Goal: Navigation & Orientation: Understand site structure

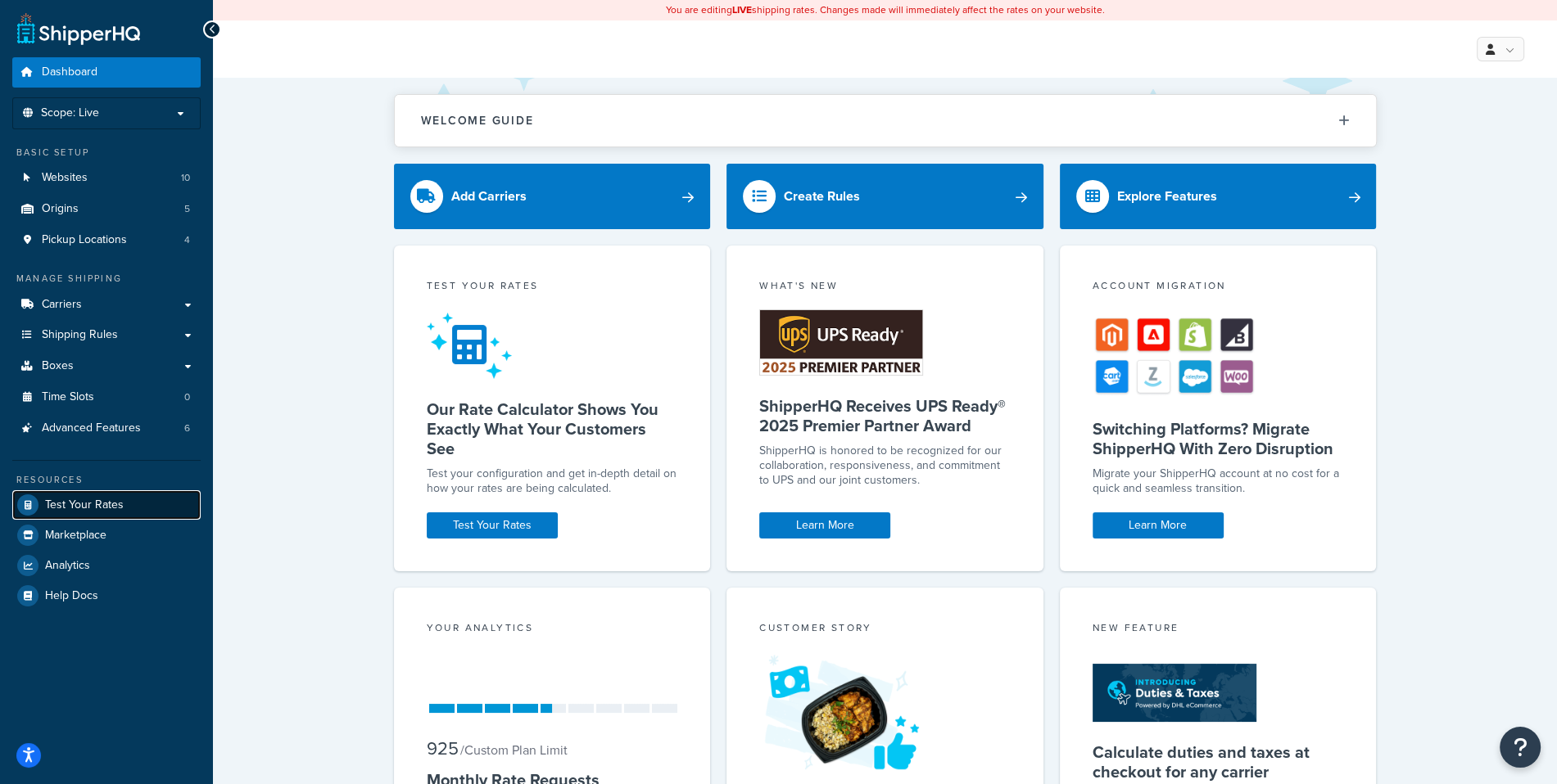
click at [123, 502] on link "Test Your Rates" at bounding box center [106, 505] width 189 height 29
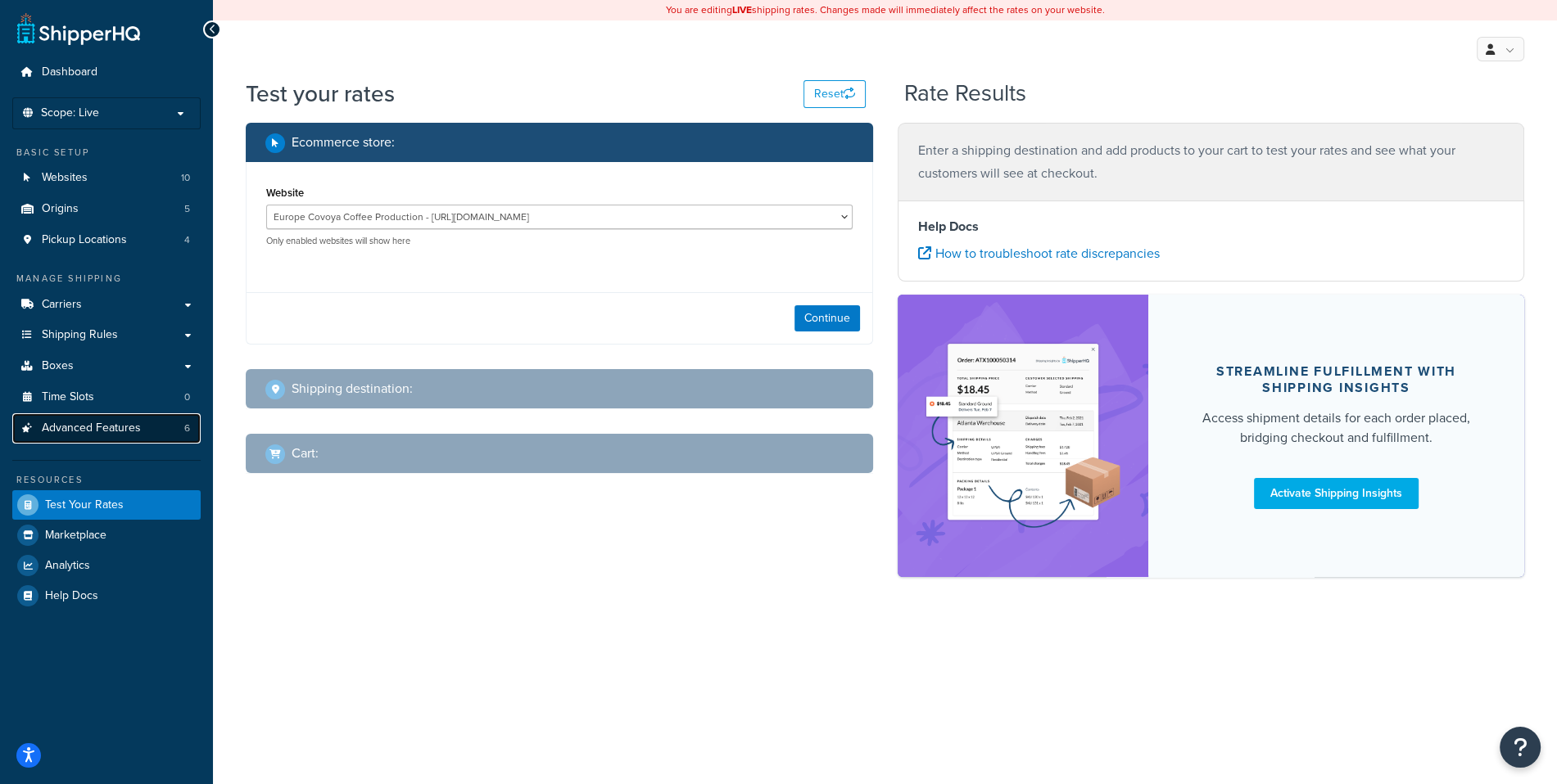
click at [136, 435] on span "Advanced Features" at bounding box center [91, 428] width 99 height 14
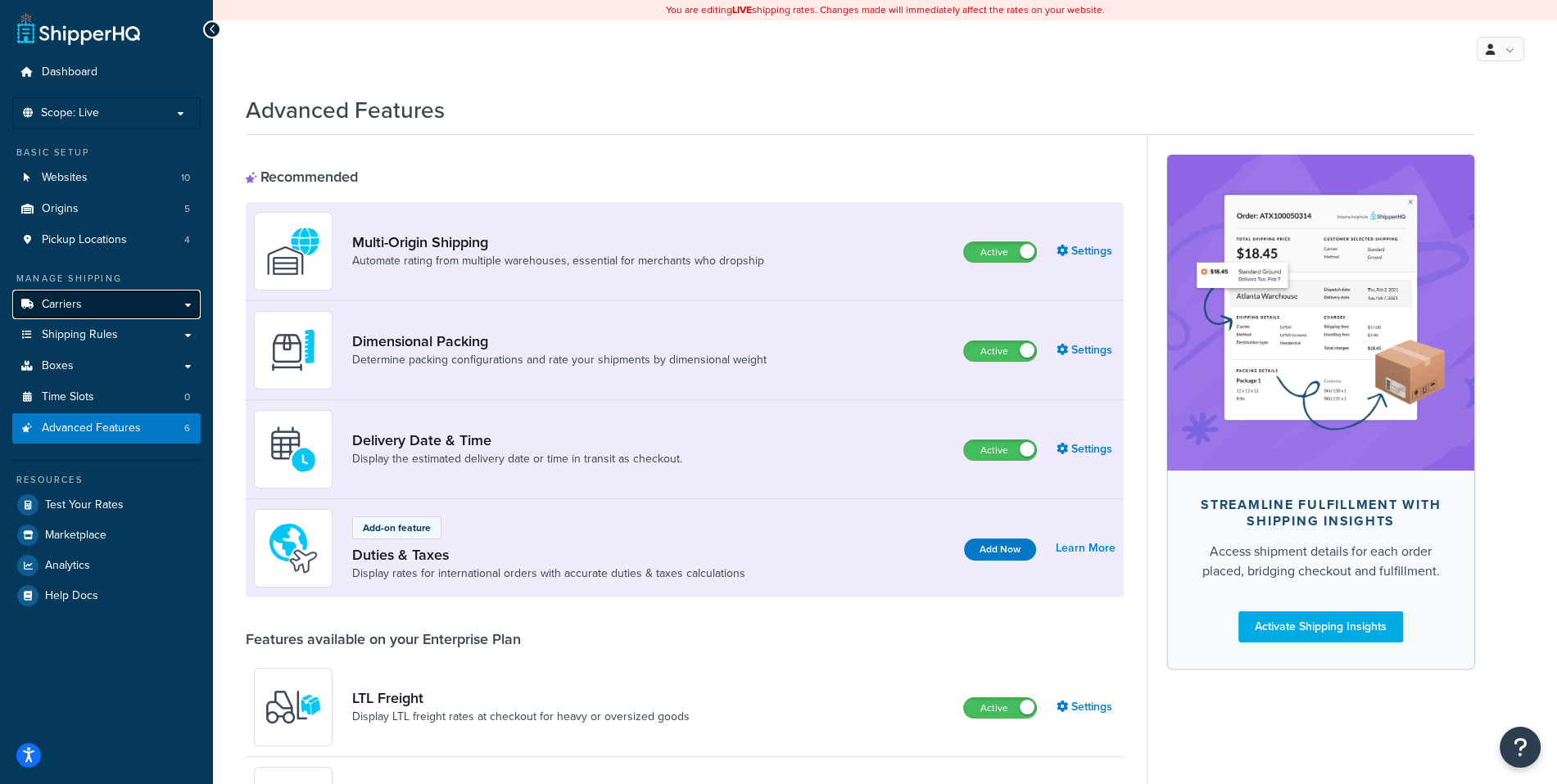
click at [169, 312] on link "Carriers" at bounding box center [106, 304] width 189 height 30
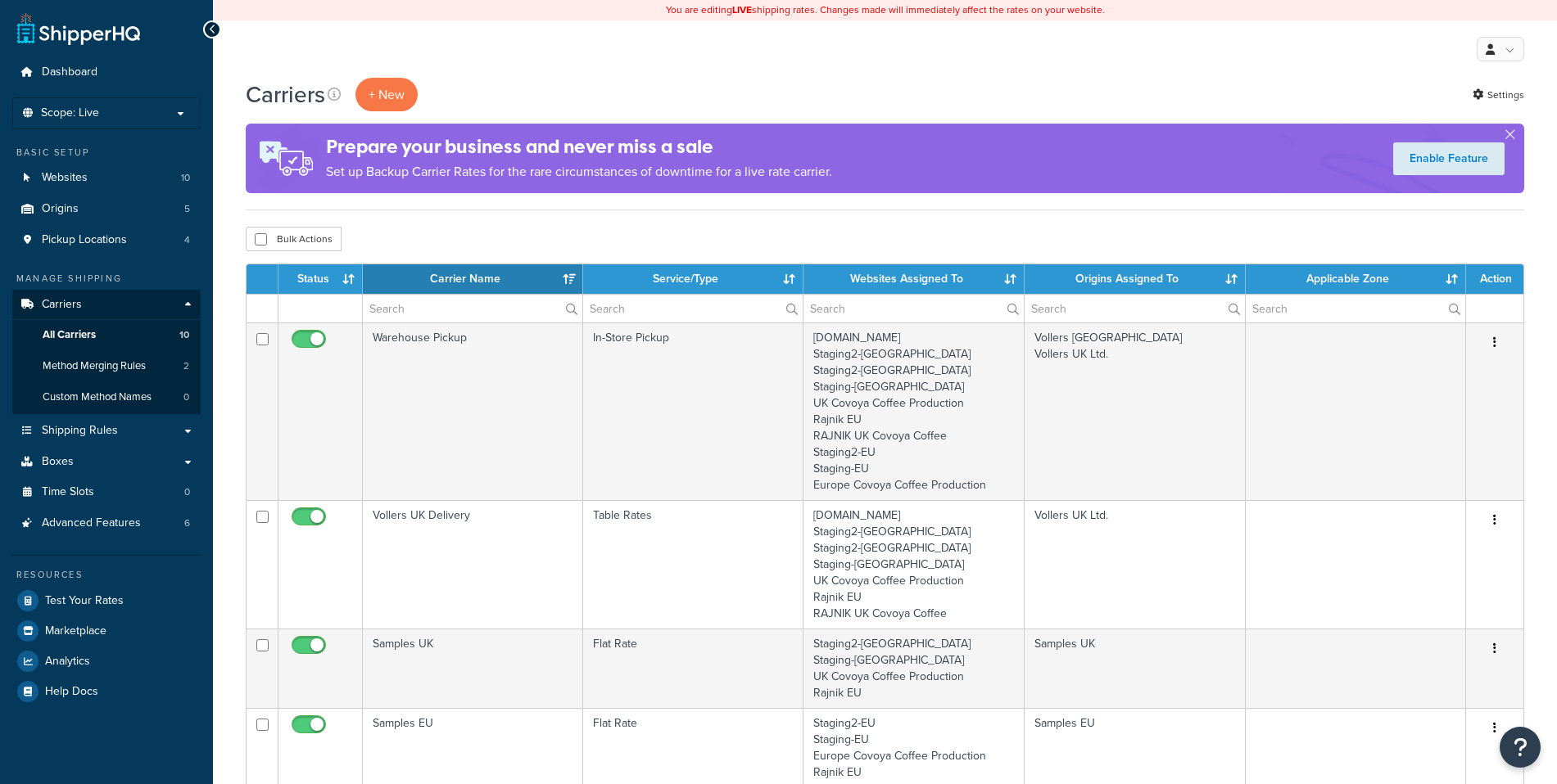
select select "15"
